Goal: Transaction & Acquisition: Purchase product/service

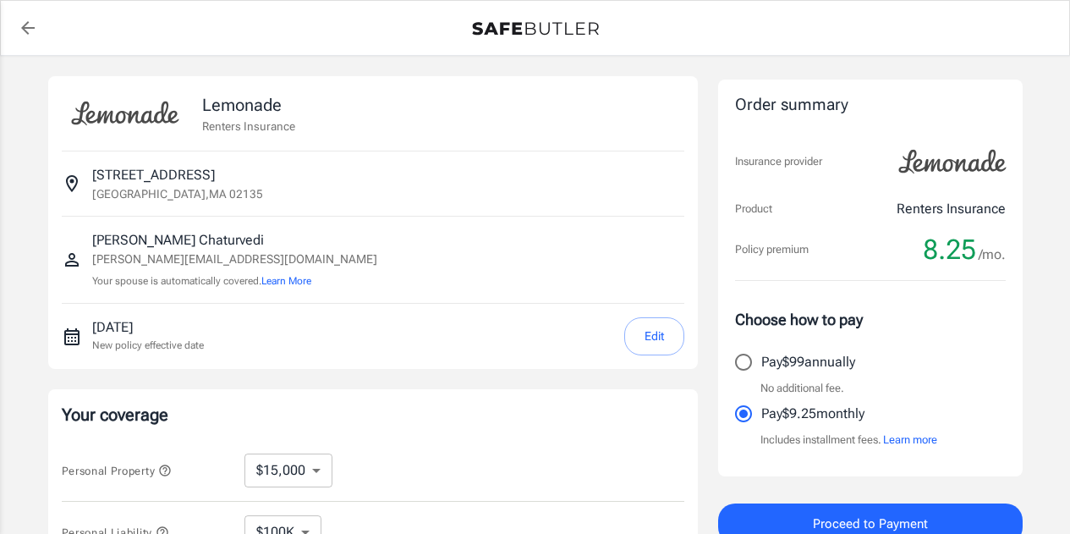
select select "15000"
select select "500"
click at [17, 25] on link "back to quotes" at bounding box center [28, 28] width 34 height 34
select select "15000"
select select "500"
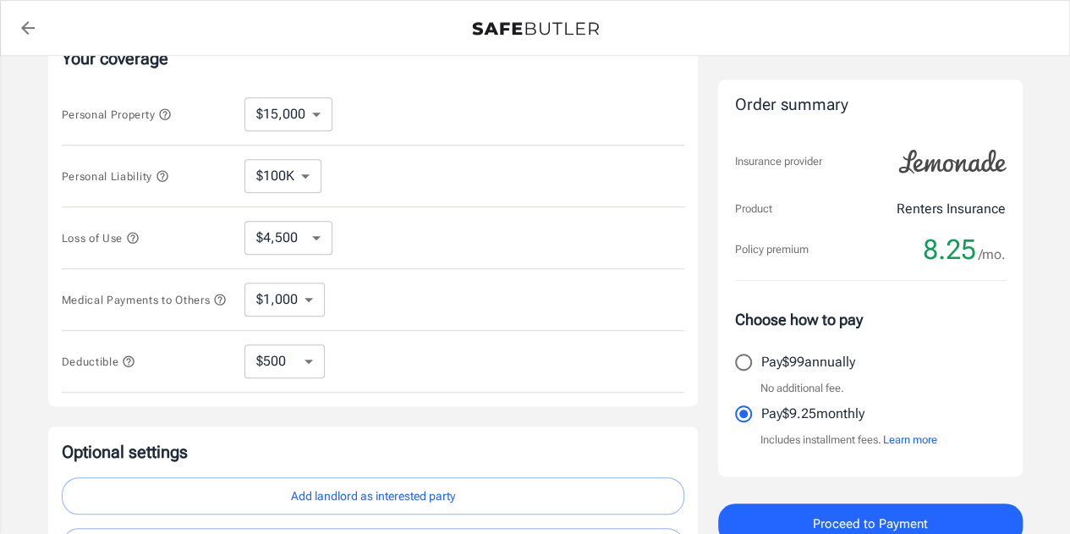
scroll to position [355, 0]
click at [314, 235] on select "$4,500 $7,500 $13,500 $22,500 $34,500 $55,500 $85,500 $130K $200K" at bounding box center [288, 239] width 88 height 34
click at [410, 217] on div "Loss of Use $4,500 $7,500 $13,500 $22,500 $34,500 $55,500 $85,500 $130K $200K ​" at bounding box center [373, 239] width 622 height 62
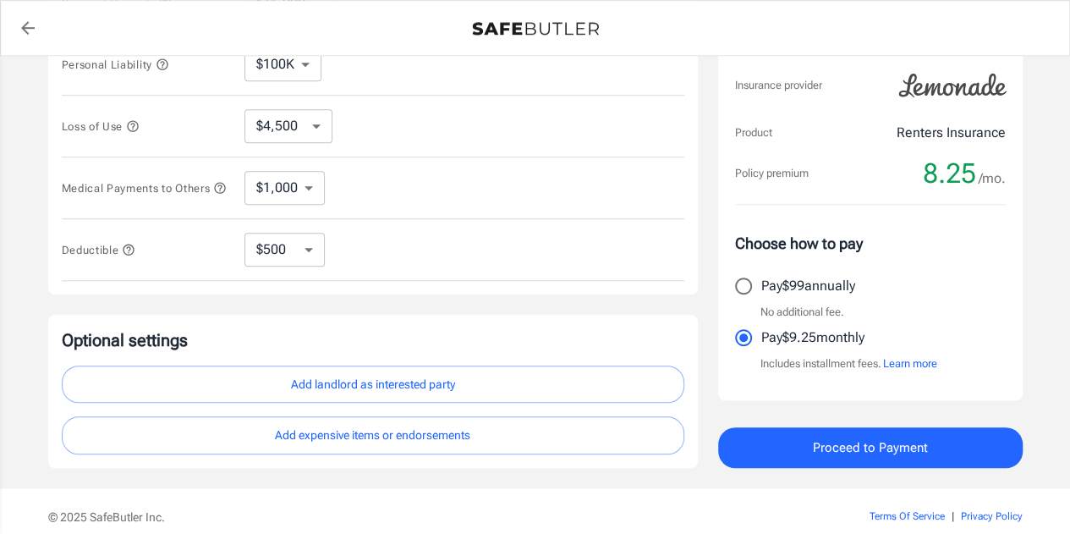
scroll to position [474, 0]
